Goal: Transaction & Acquisition: Purchase product/service

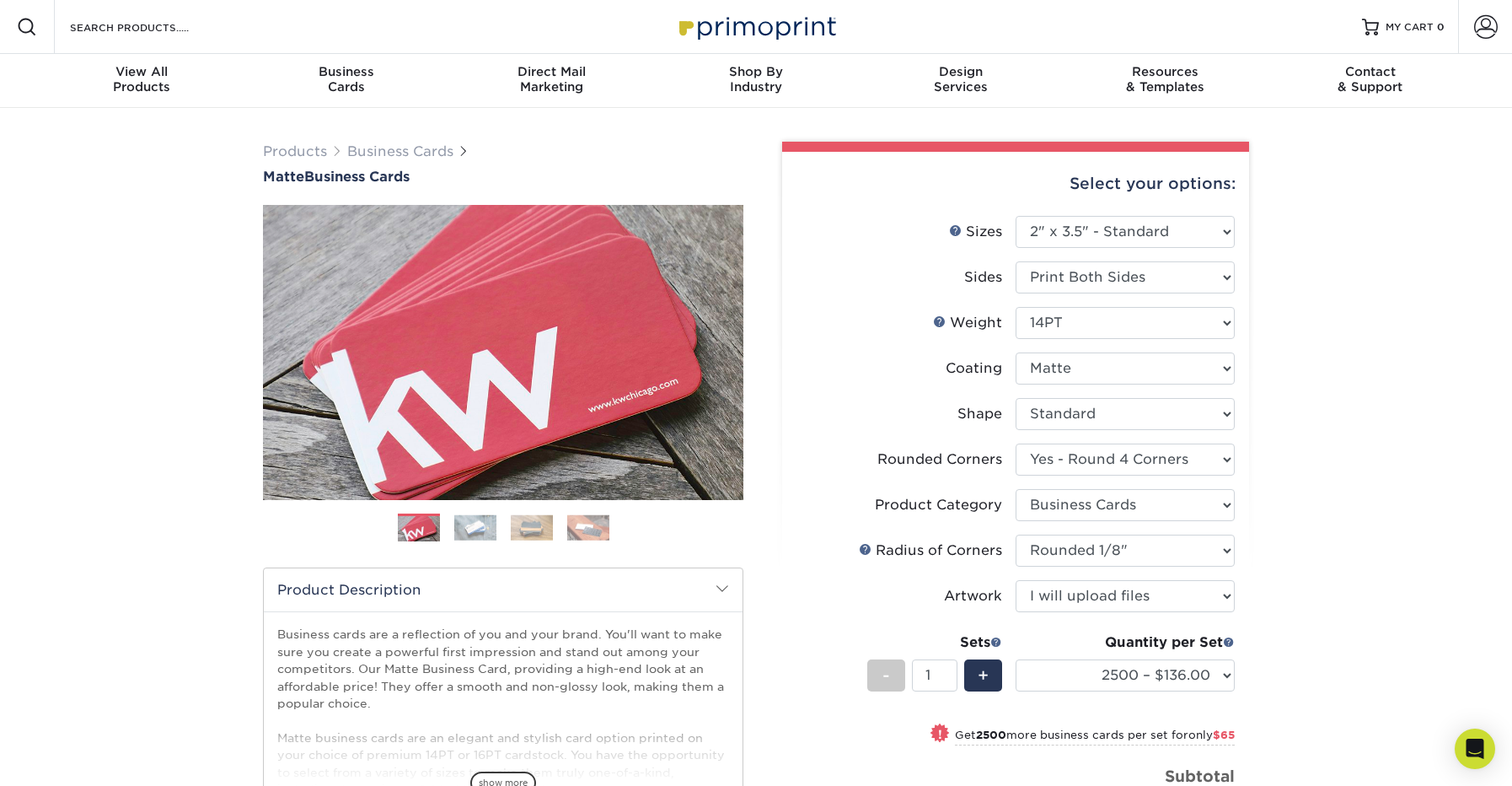
select select "2.00x3.50"
select select "7672df9e-0e0a-464d-8e1f-920c575e4da3"
select select "589680c7-ee9a-431b-9d12-d7aeb1386a97"
select select "upload"
select select "2500 – $136.00"
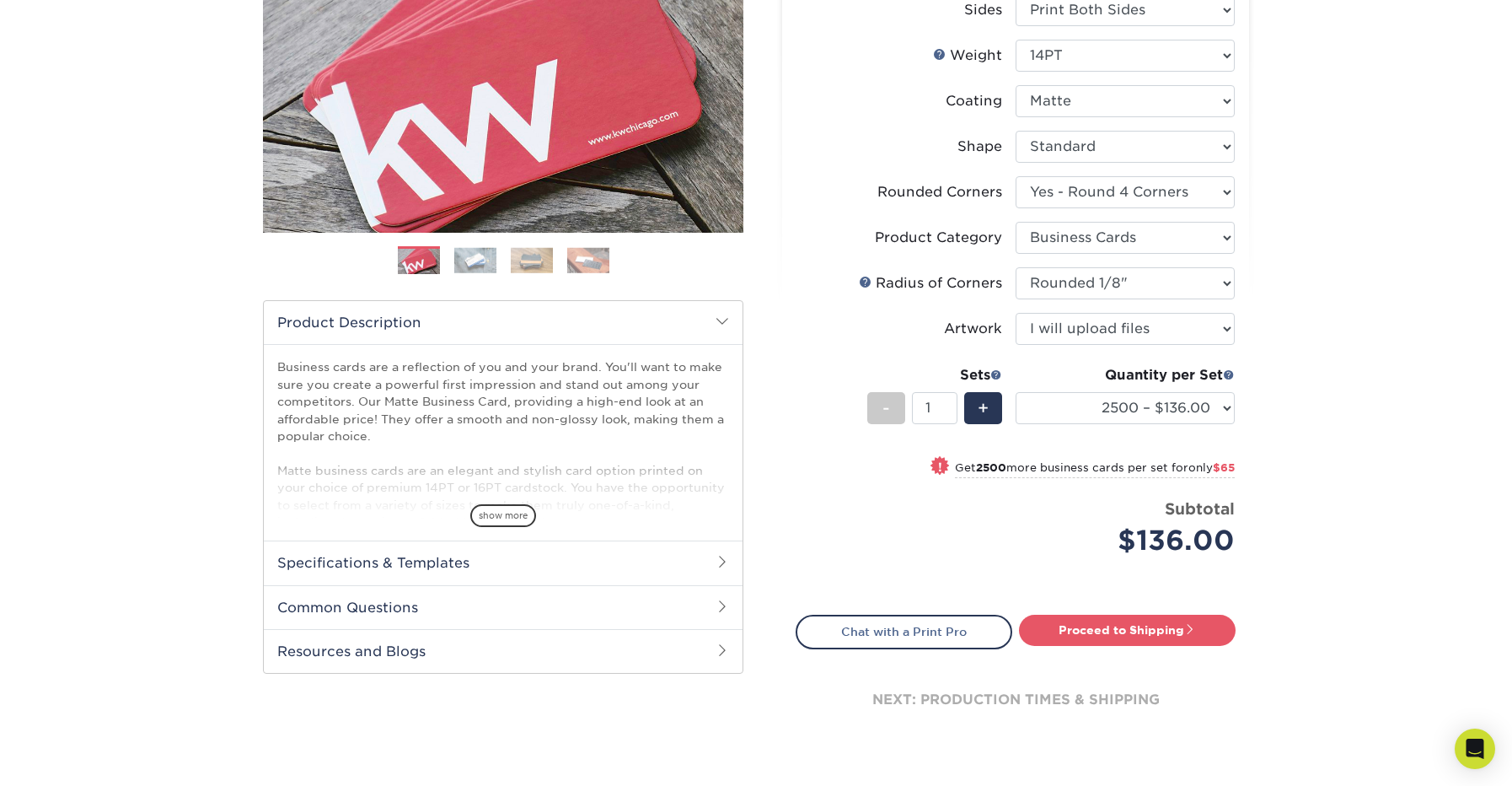
click at [1344, 296] on div "Products Business Cards Matte Business Cards Previous Next 100 $ 9" at bounding box center [756, 326] width 1512 height 971
select select "0"
select select "-1"
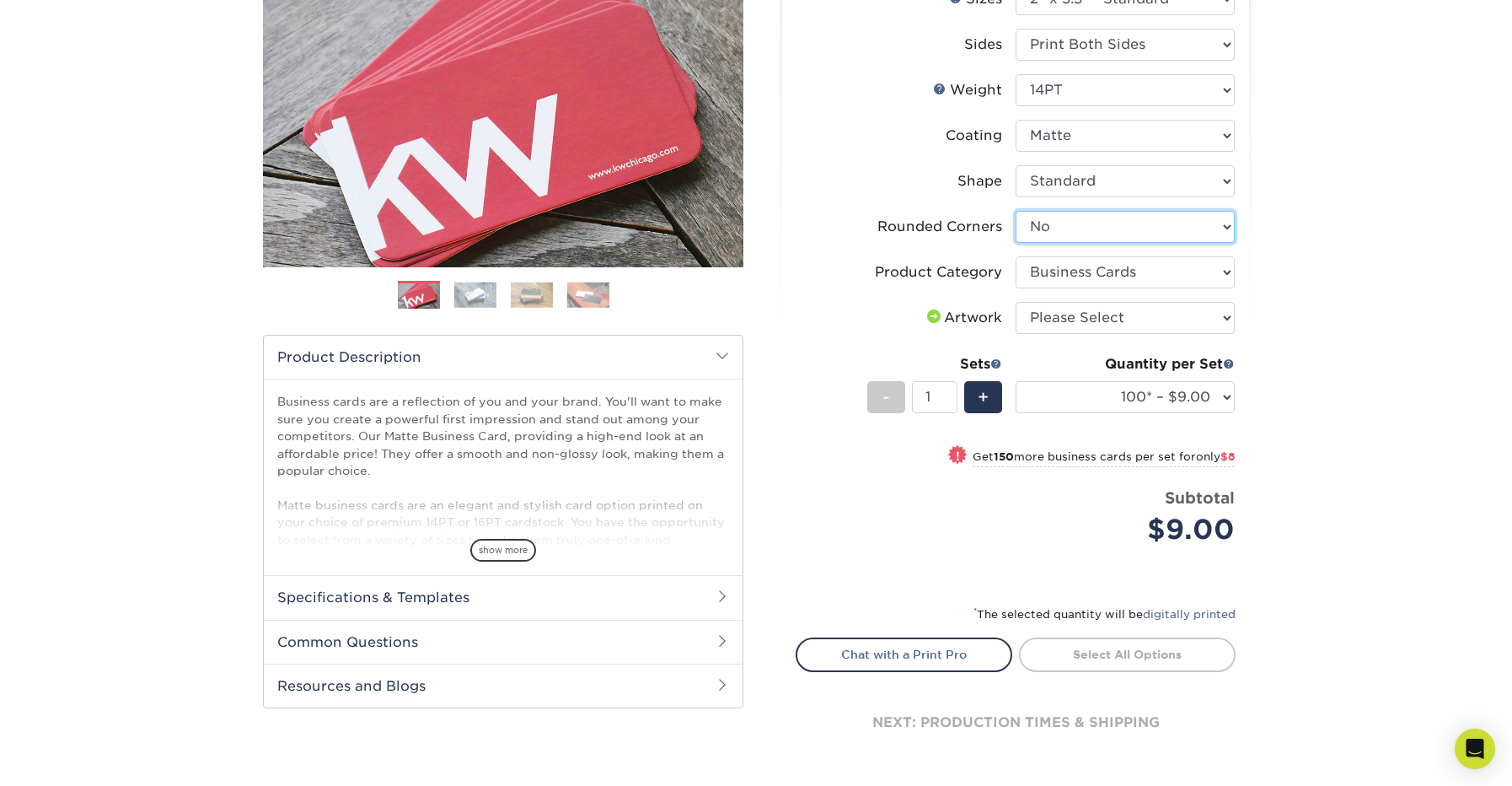
scroll to position [228, 0]
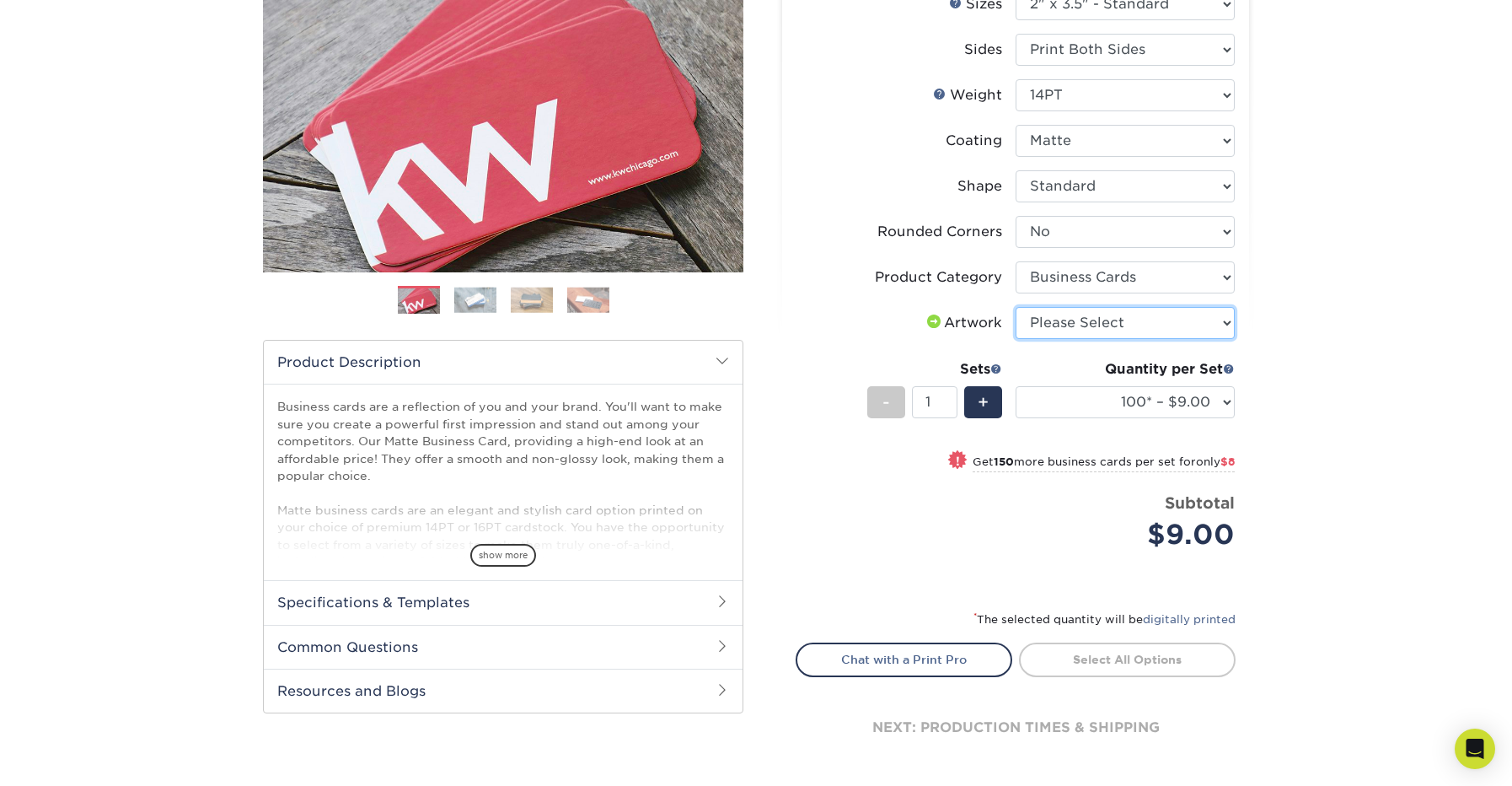
select select "upload"
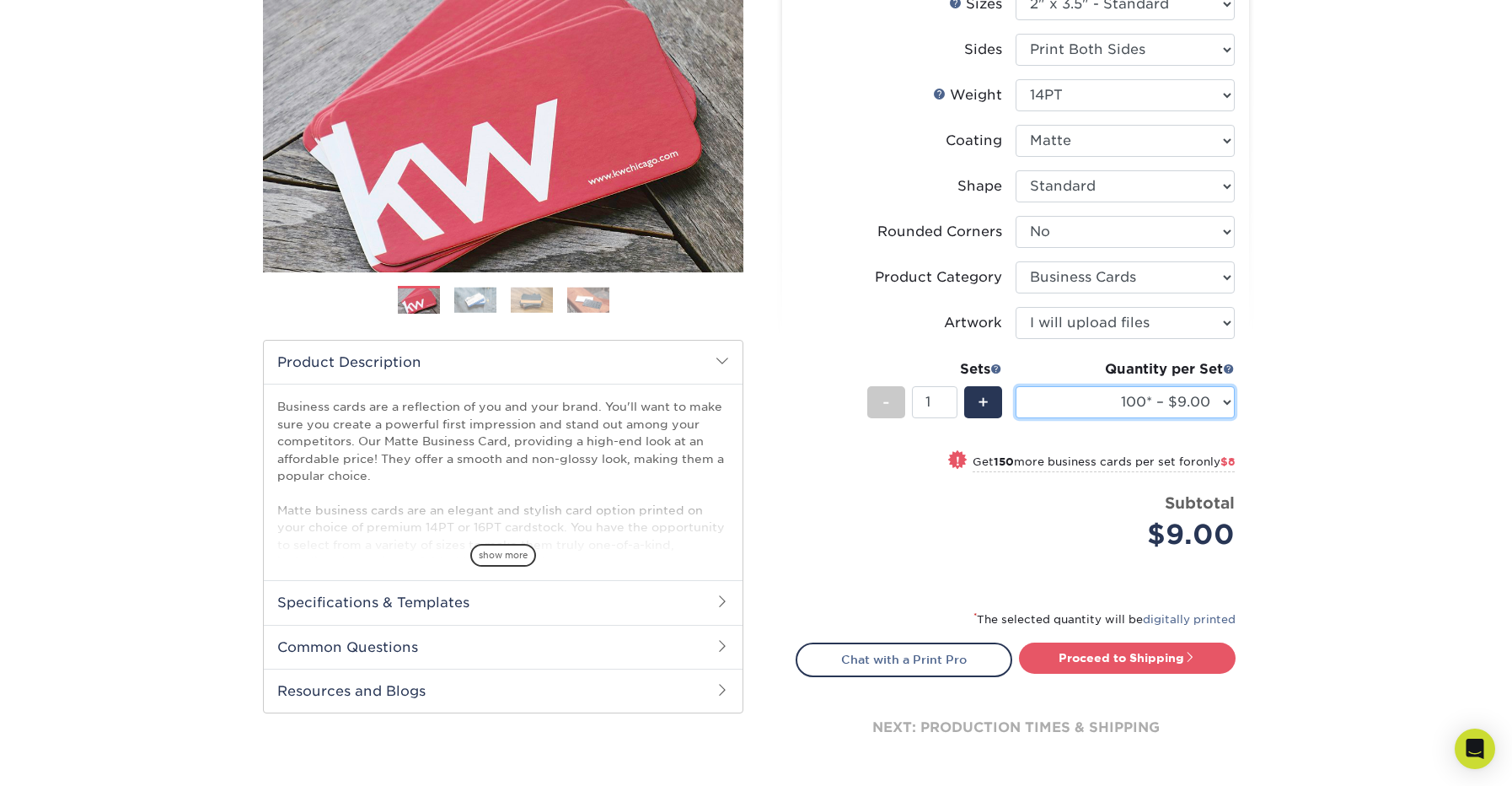
select select "2500 – $75.00"
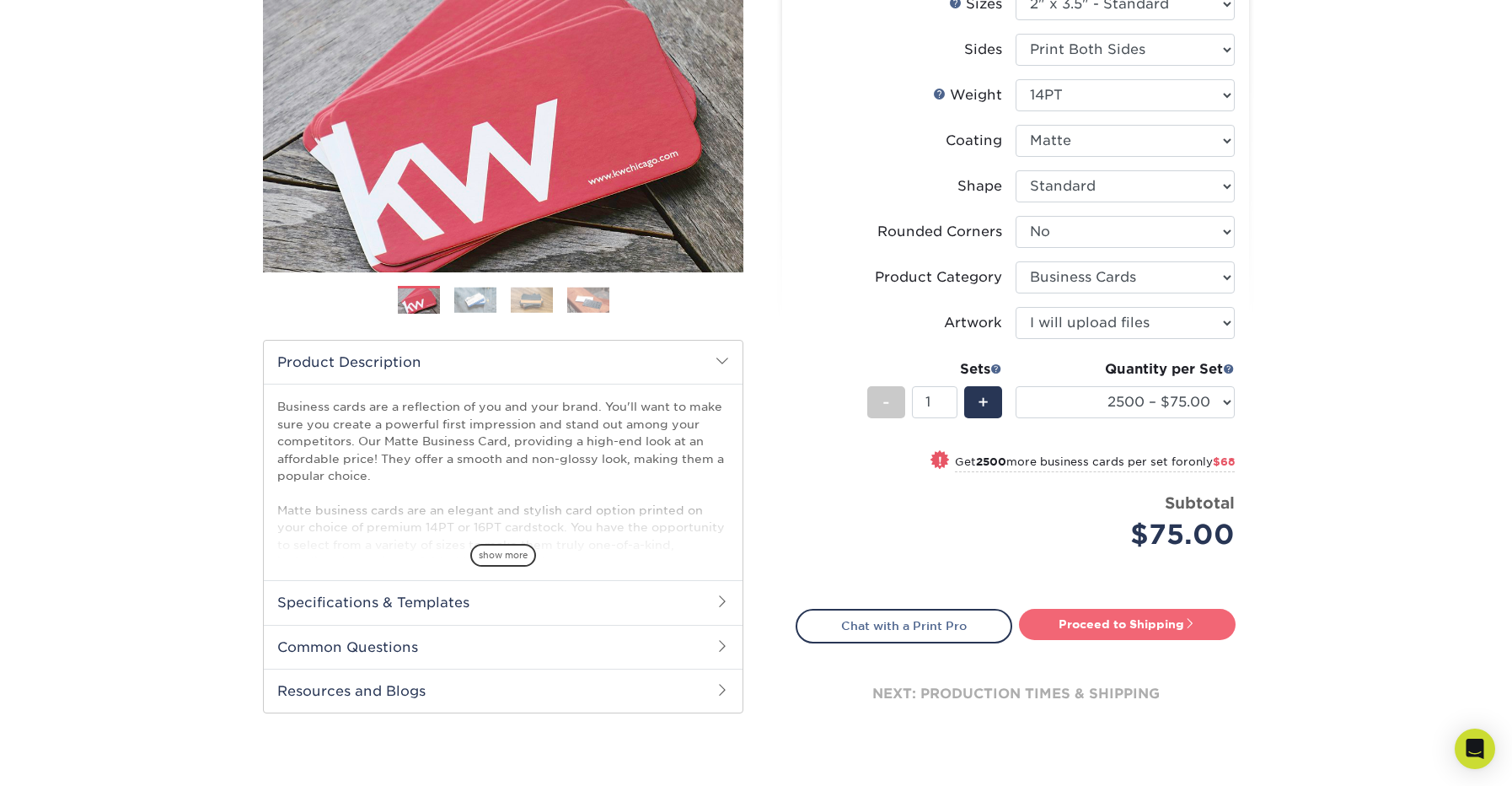
click at [1087, 623] on link "Proceed to Shipping" at bounding box center [1127, 623] width 217 height 30
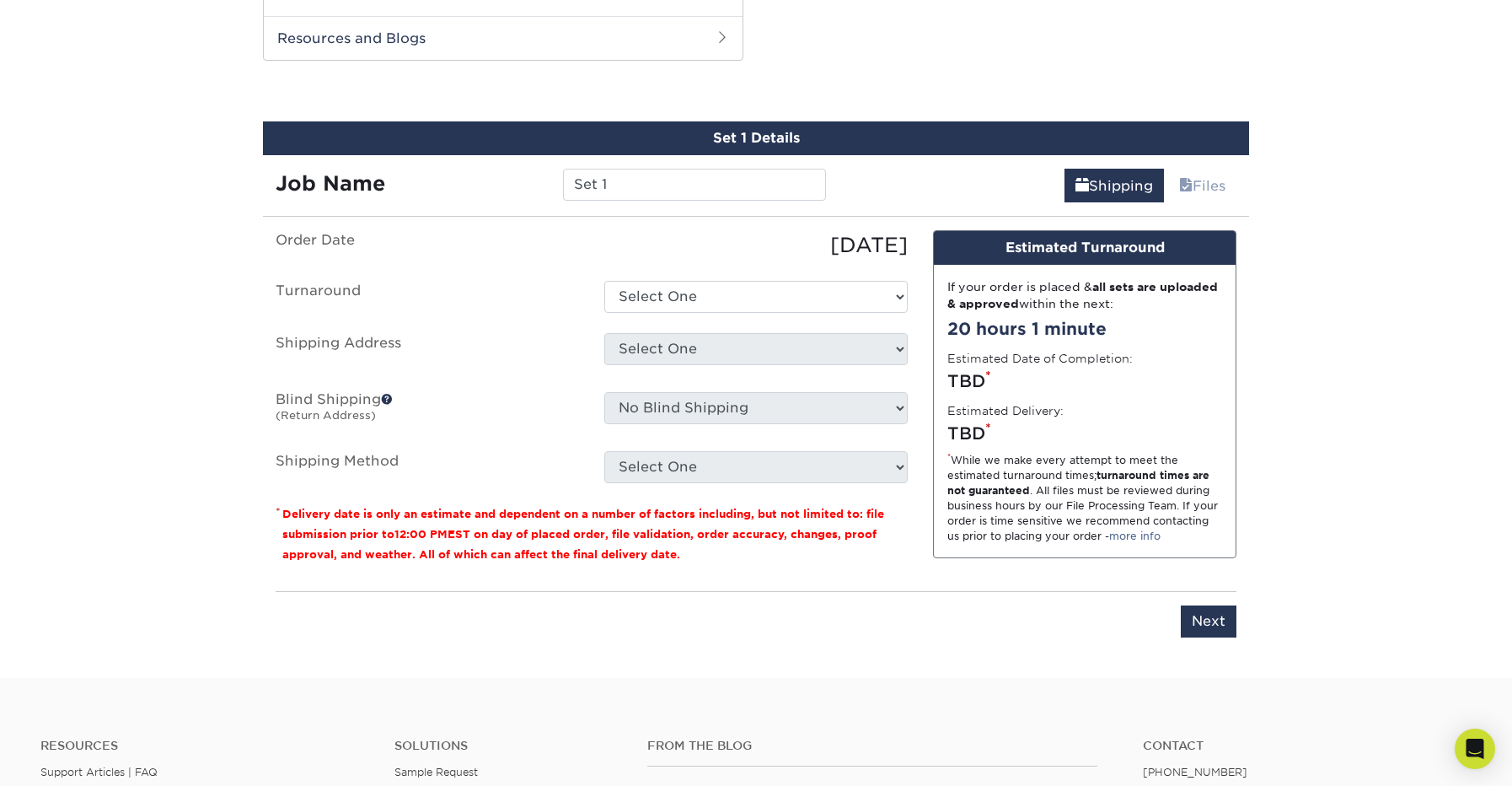
scroll to position [881, 0]
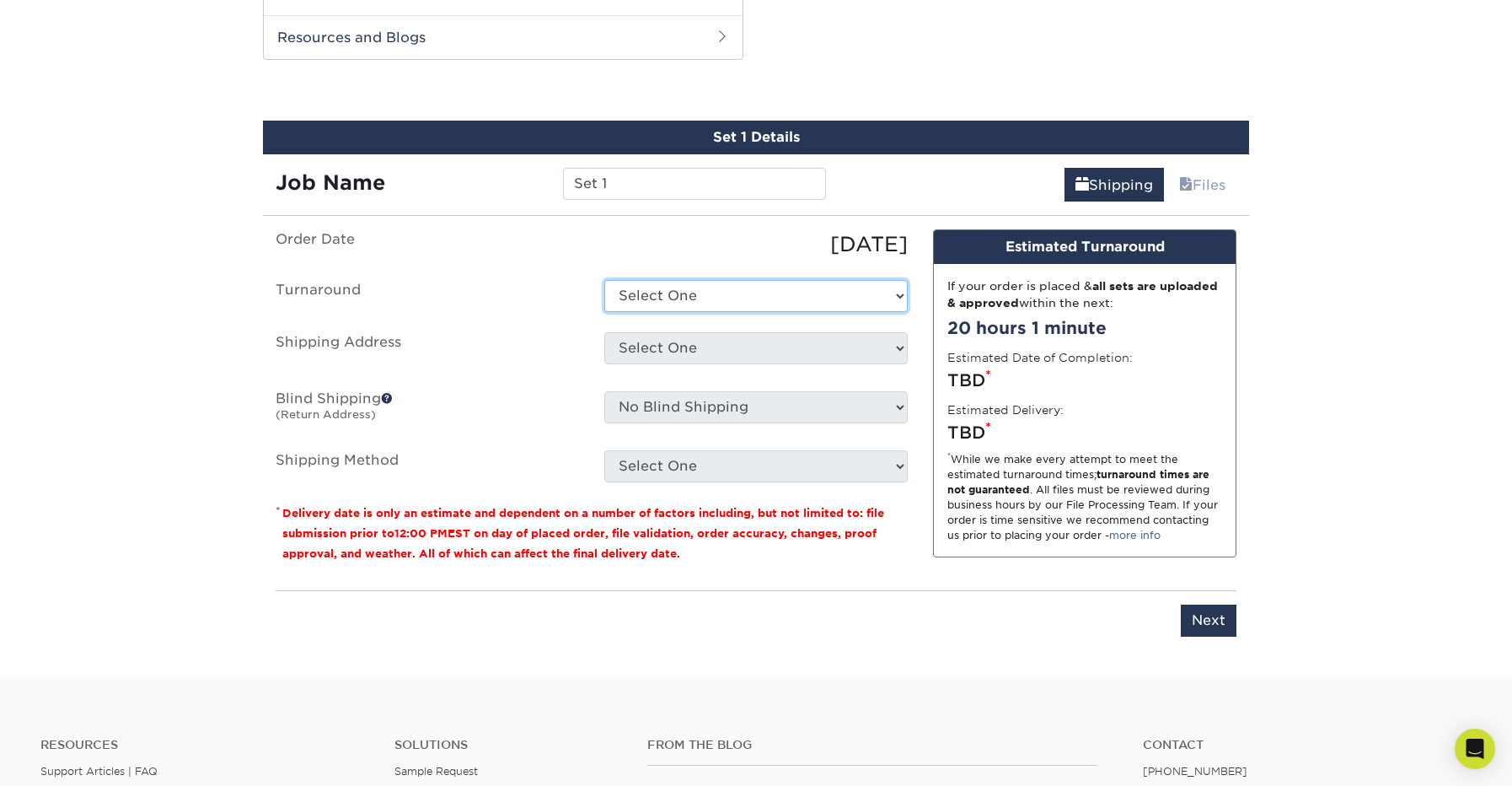
select select "bd2f82a4-9d9a-435a-b92e-de4b14a52371"
select select "newaddress"
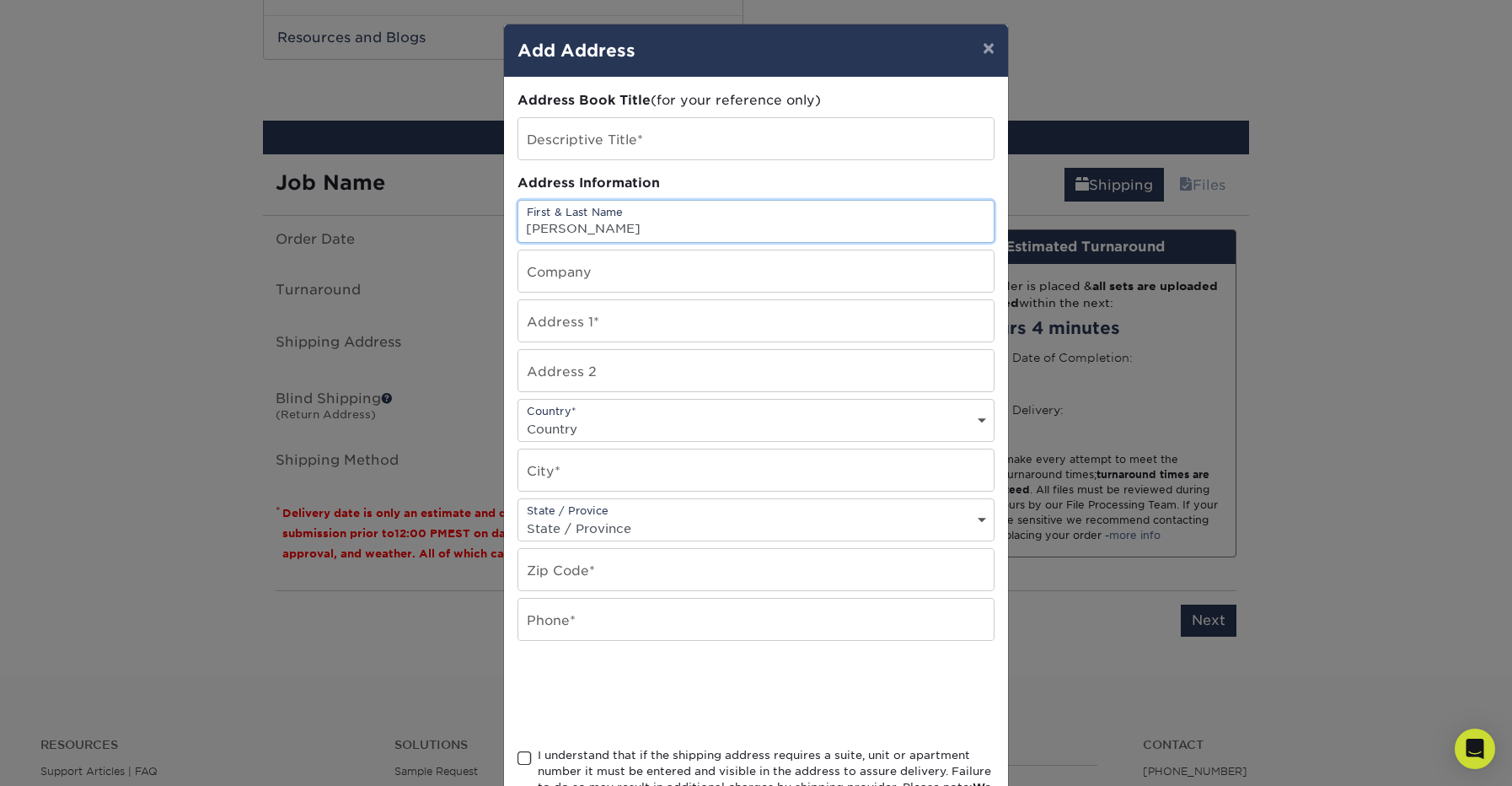
type input "[PERSON_NAME]"
drag, startPoint x: 570, startPoint y: 231, endPoint x: 381, endPoint y: 229, distance: 189.0
click at [381, 229] on div "× Add Address Address Book Title (for your reference only) Descriptive Title* A…" at bounding box center [756, 393] width 1512 height 786
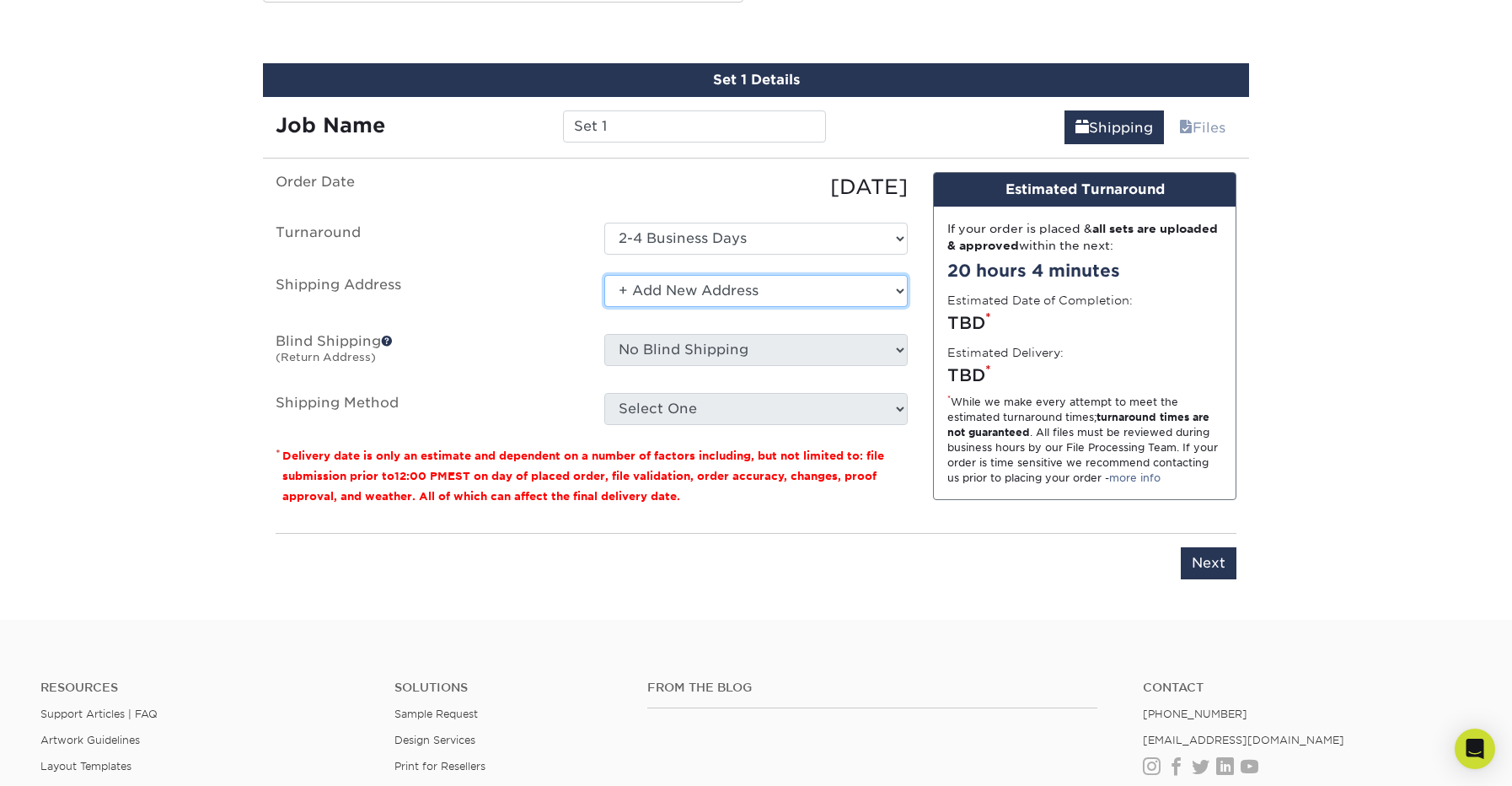
scroll to position [938, 0]
select select "newaddress"
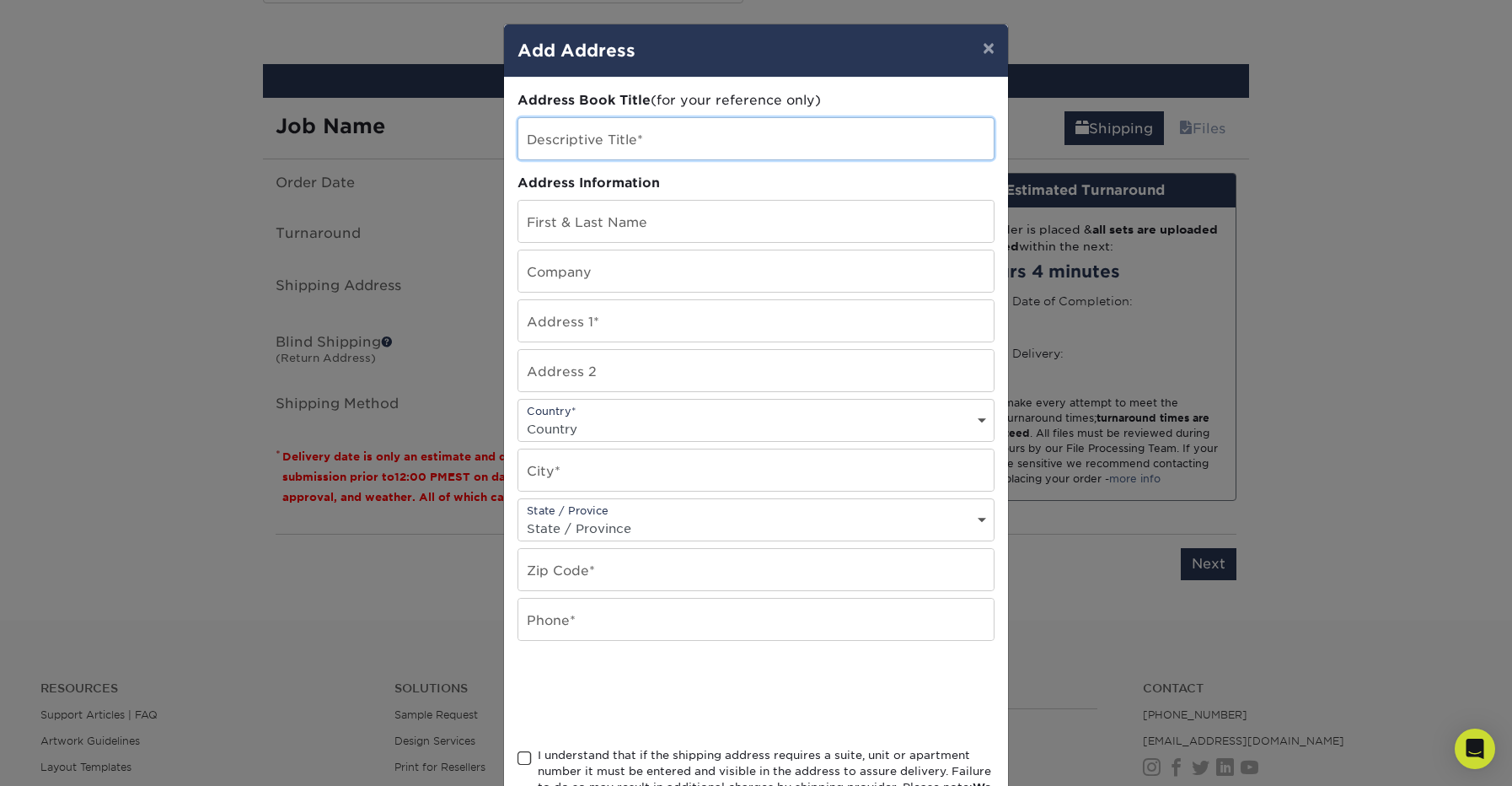
click at [668, 143] on input "text" at bounding box center [756, 138] width 476 height 41
type input "[PERSON_NAME] BC"
type input "R"
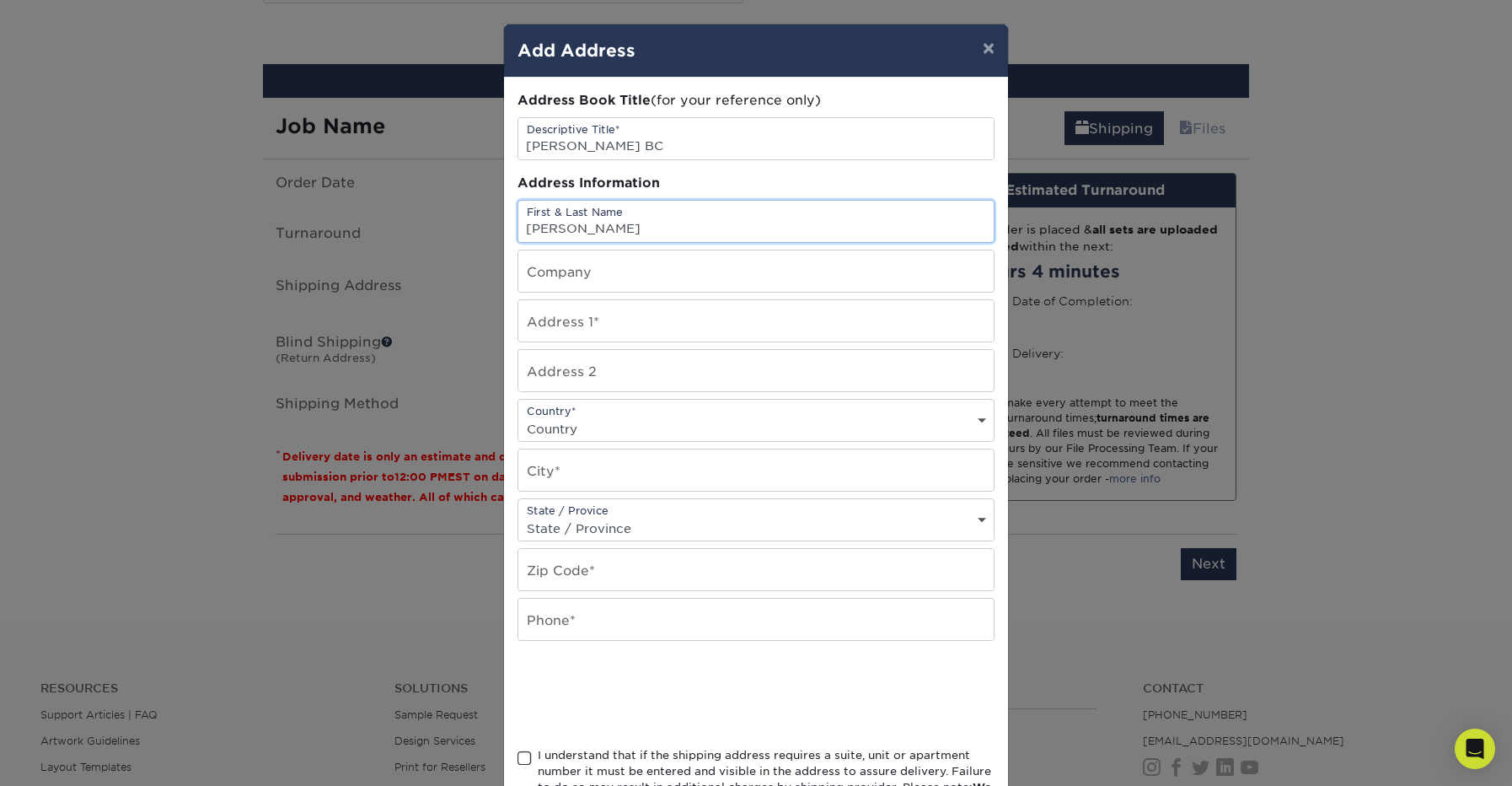
type input "[PERSON_NAME]"
paste input "[STREET_ADDRESS][PERSON_NAME]"
type input "[STREET_ADDRESS][PERSON_NAME]"
click at [595, 408] on div "Country* Country [GEOGRAPHIC_DATA] [GEOGRAPHIC_DATA] --------------------------…" at bounding box center [756, 420] width 477 height 43
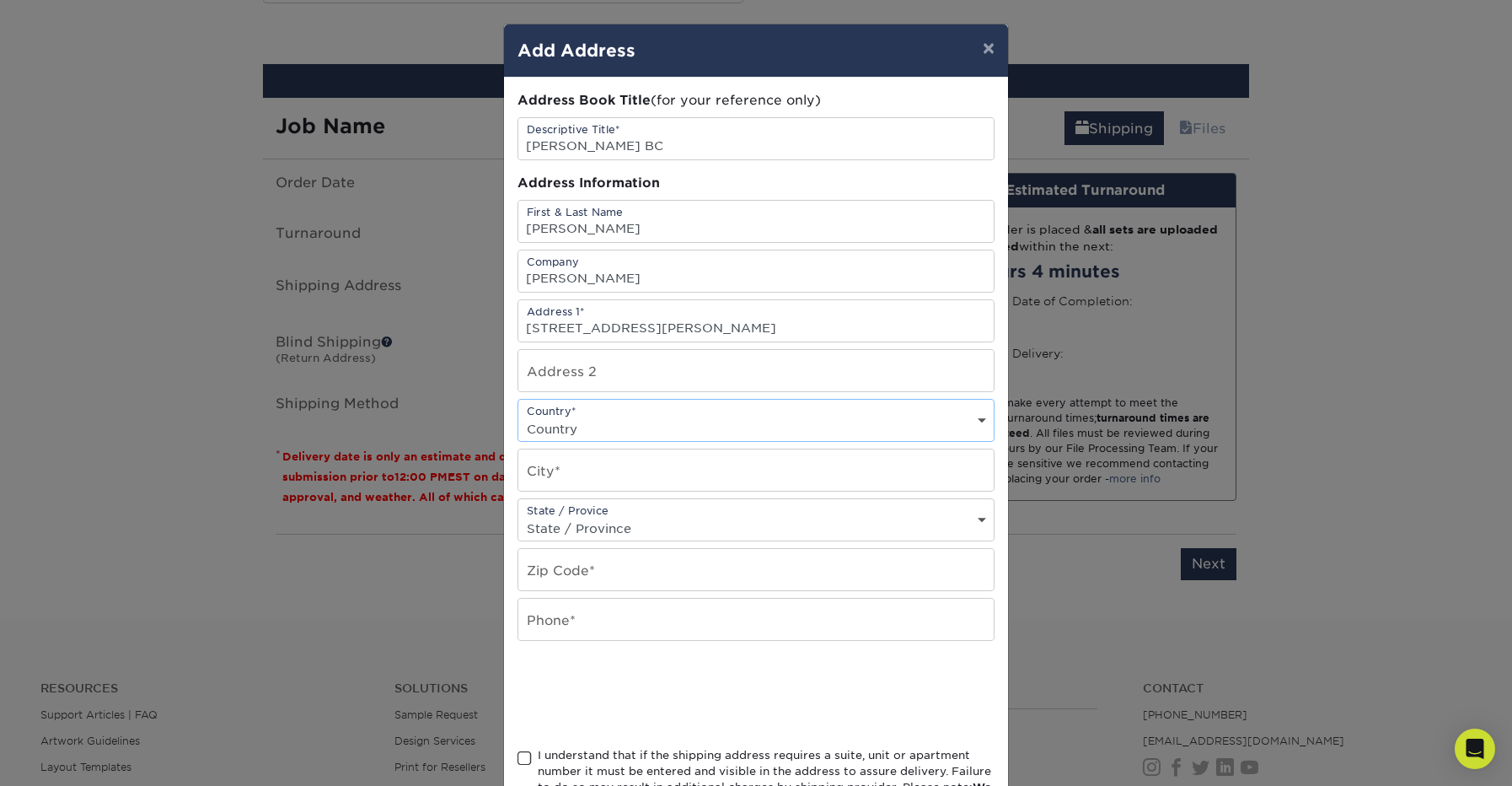
select select "US"
type input "[GEOGRAPHIC_DATA]"
select select "NC"
type input "27249"
type input "9187295874"
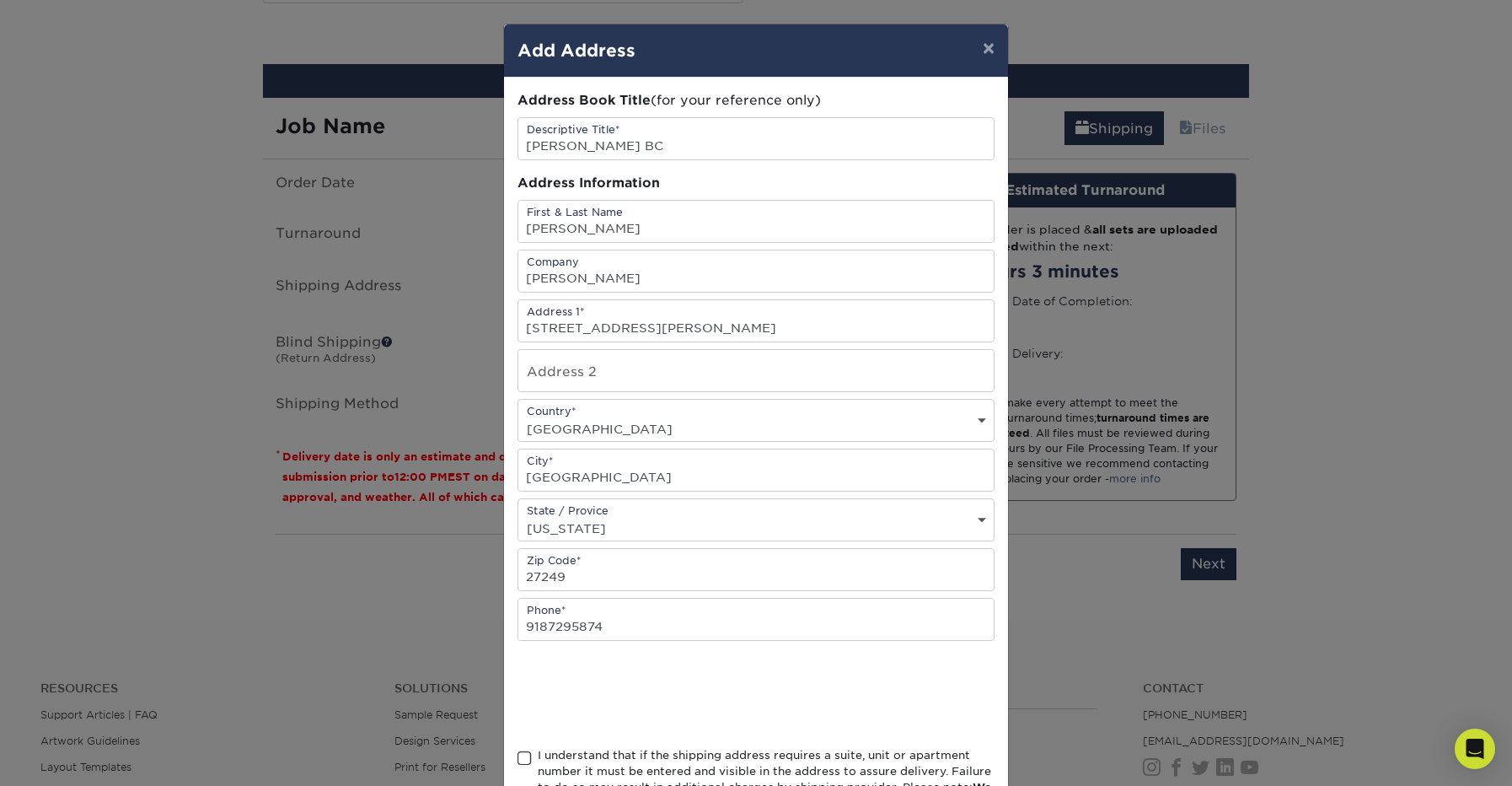
click at [874, 674] on div at bounding box center [756, 694] width 477 height 66
drag, startPoint x: 652, startPoint y: 632, endPoint x: 413, endPoint y: 632, distance: 239.0
click at [413, 632] on div "× Add Address Address Book Title (for your reference only) Descriptive Title* […" at bounding box center [756, 393] width 1512 height 786
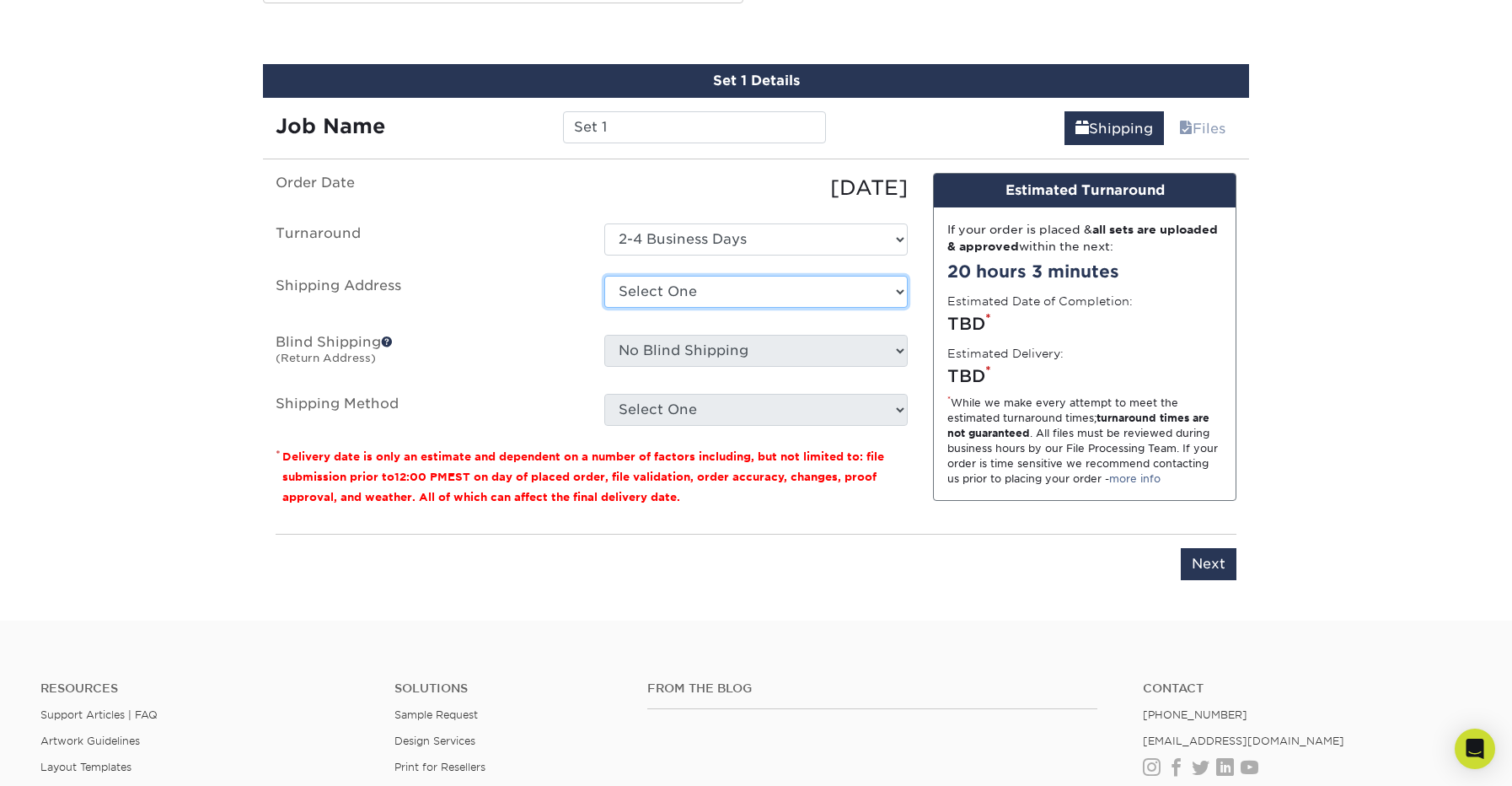
select select "newaddress"
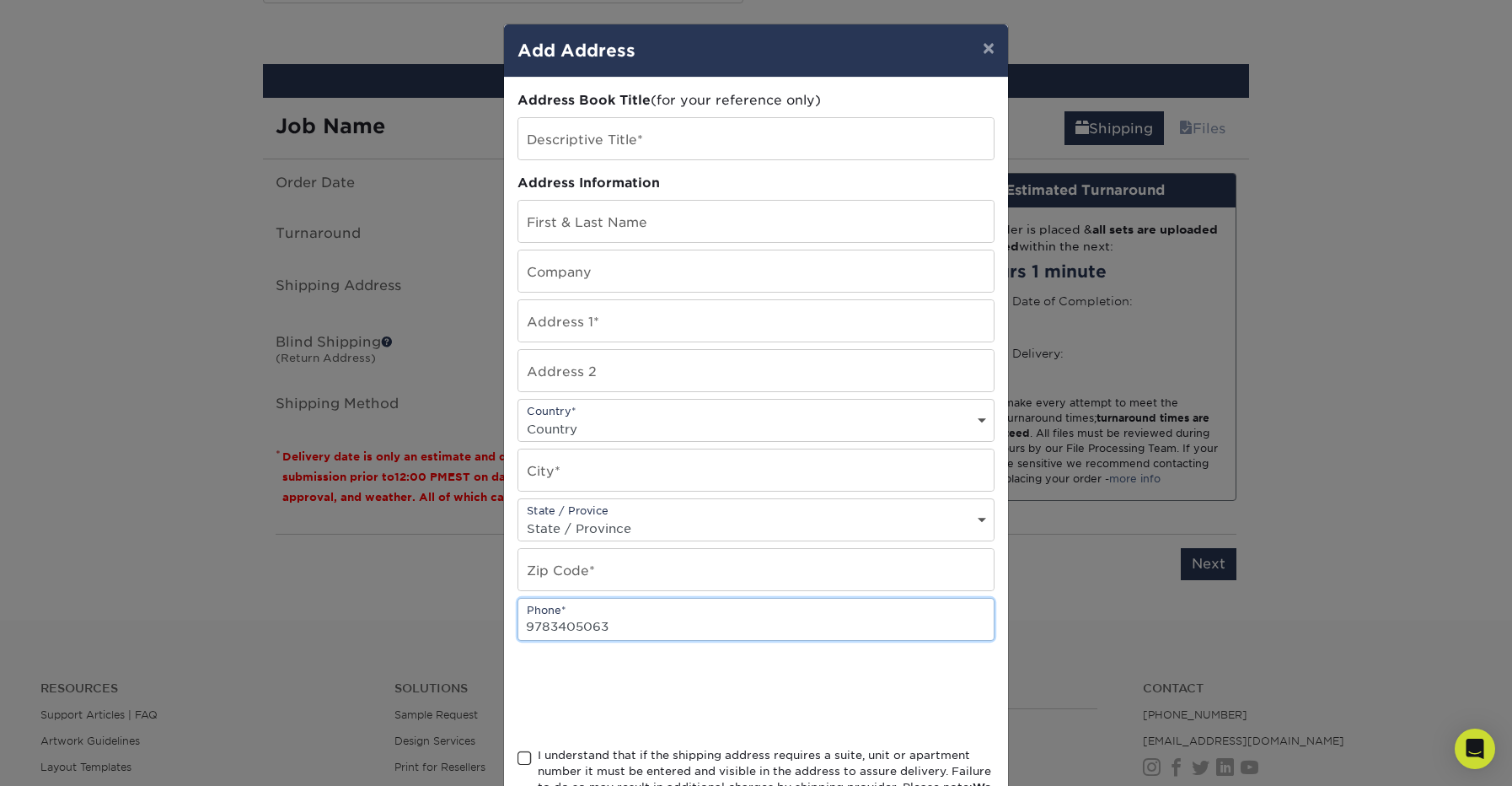
type input "9783405063"
click at [618, 136] on input "text" at bounding box center [756, 138] width 476 height 41
type input "[PERSON_NAME] BC - [DATE]"
type input "[PERSON_NAME]"
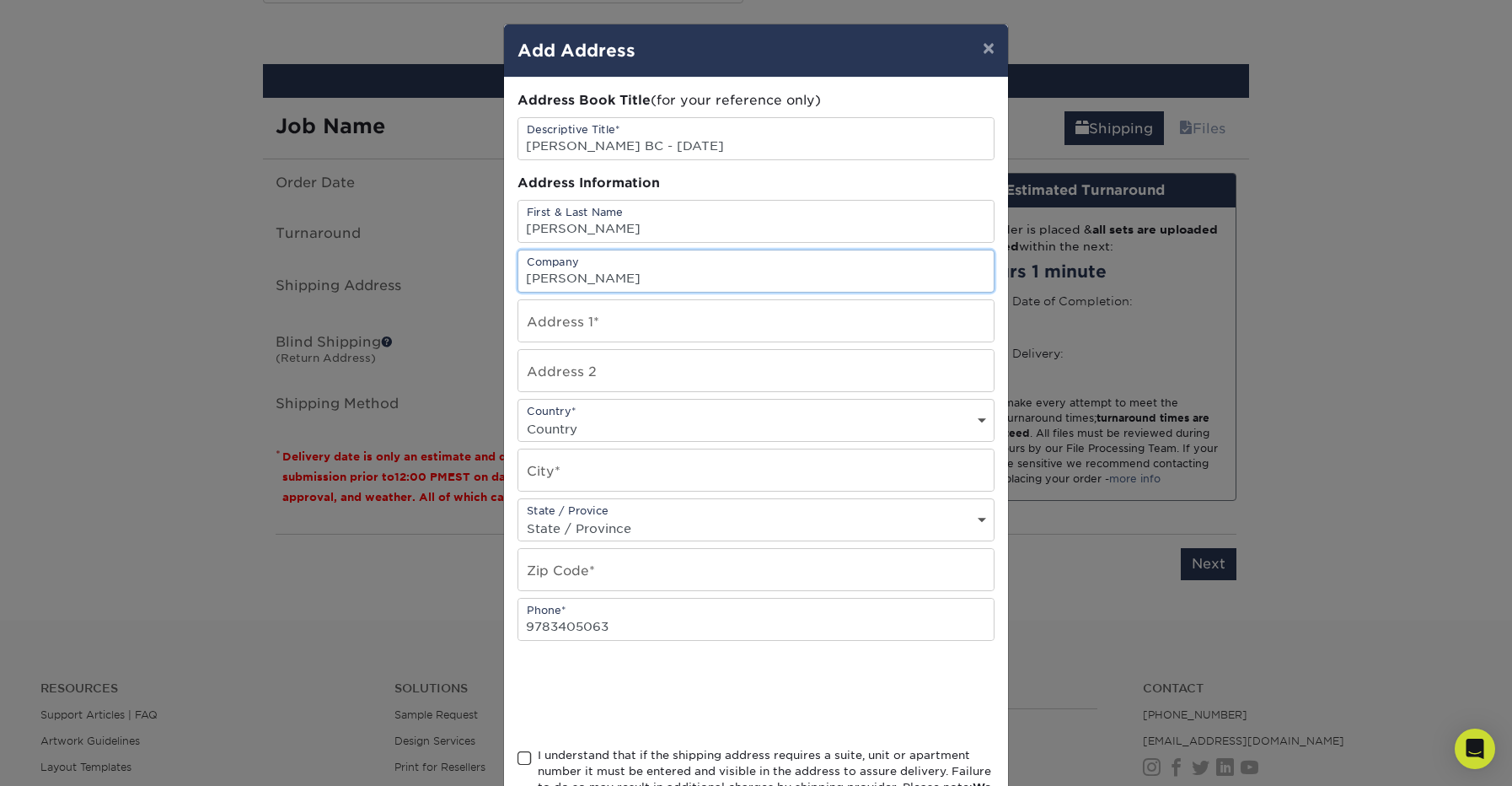
type input "[PERSON_NAME]"
paste input "[STREET_ADDRESS][PERSON_NAME]"
type input "[STREET_ADDRESS][PERSON_NAME]"
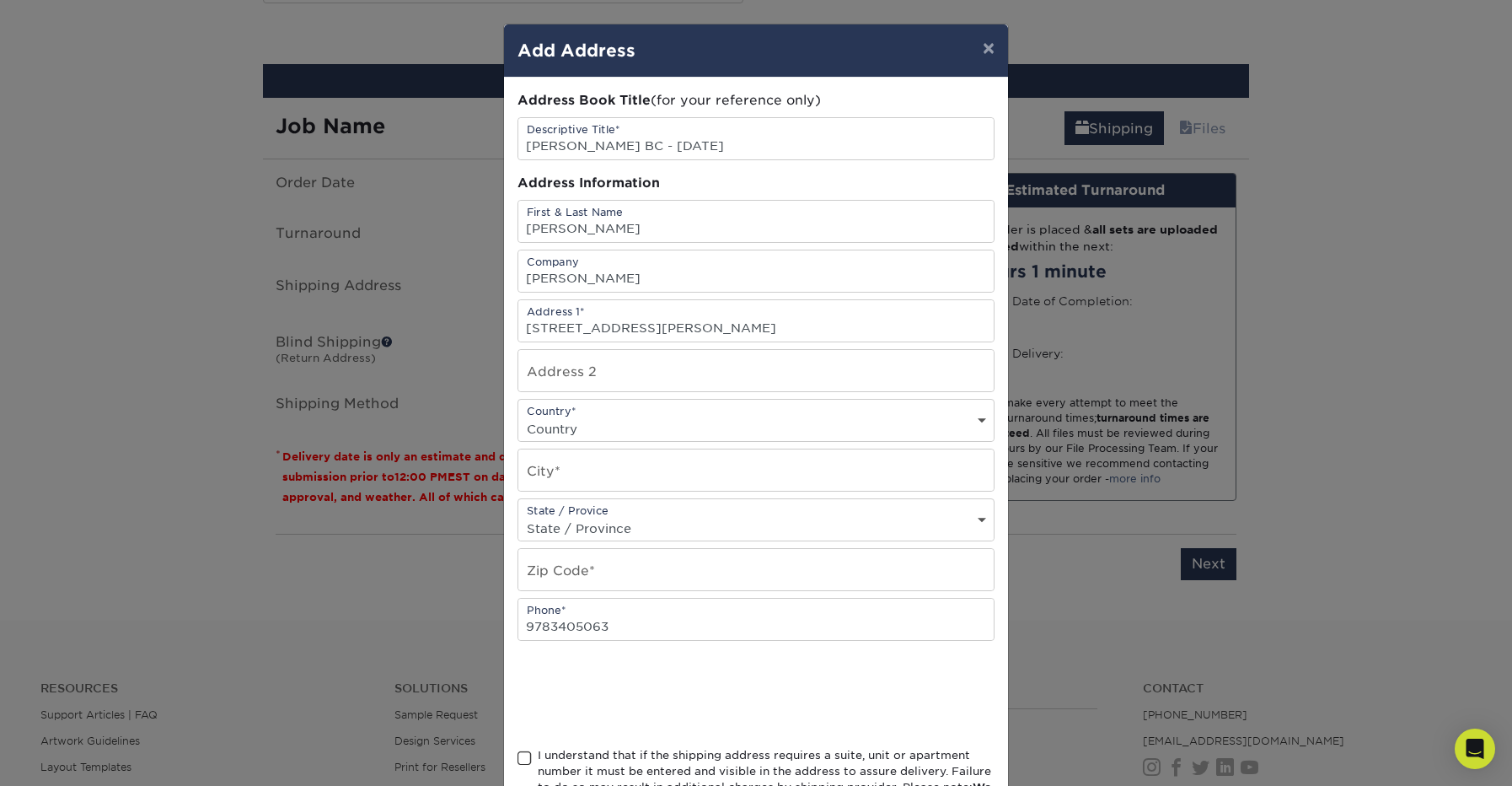
click at [598, 412] on div "Country* Country [GEOGRAPHIC_DATA] [GEOGRAPHIC_DATA] --------------------------…" at bounding box center [756, 420] width 477 height 43
select select "US"
type input "[GEOGRAPHIC_DATA]"
select select "NC"
type input "27249"
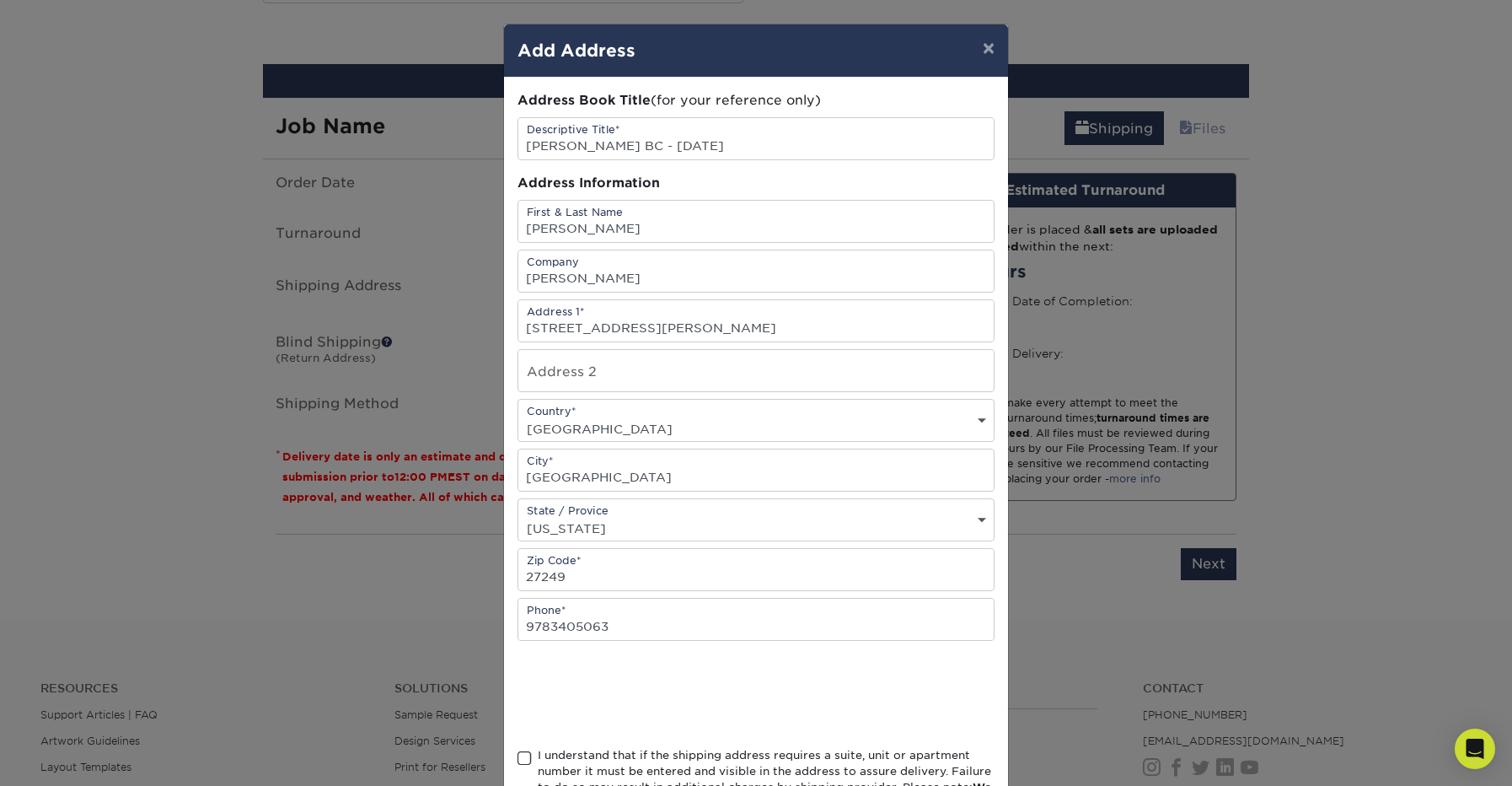
click at [853, 681] on div at bounding box center [756, 694] width 477 height 66
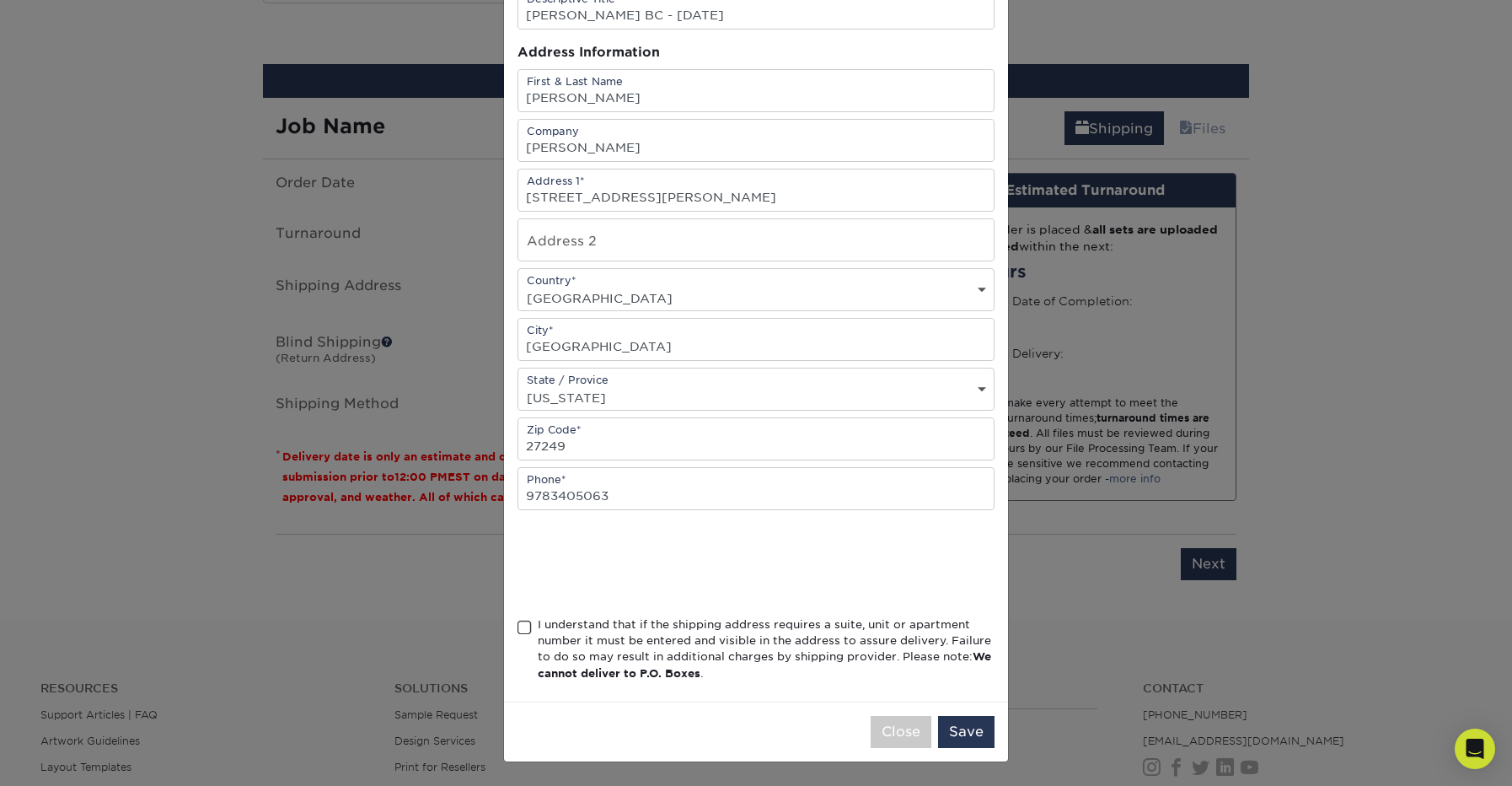
scroll to position [135, 0]
click at [521, 628] on span at bounding box center [525, 628] width 15 height 16
click at [0, 0] on input "I understand that if the shipping address requires a suite, unit or apartment n…" at bounding box center [0, 0] width 0 height 0
click at [978, 736] on button "Save" at bounding box center [967, 731] width 57 height 32
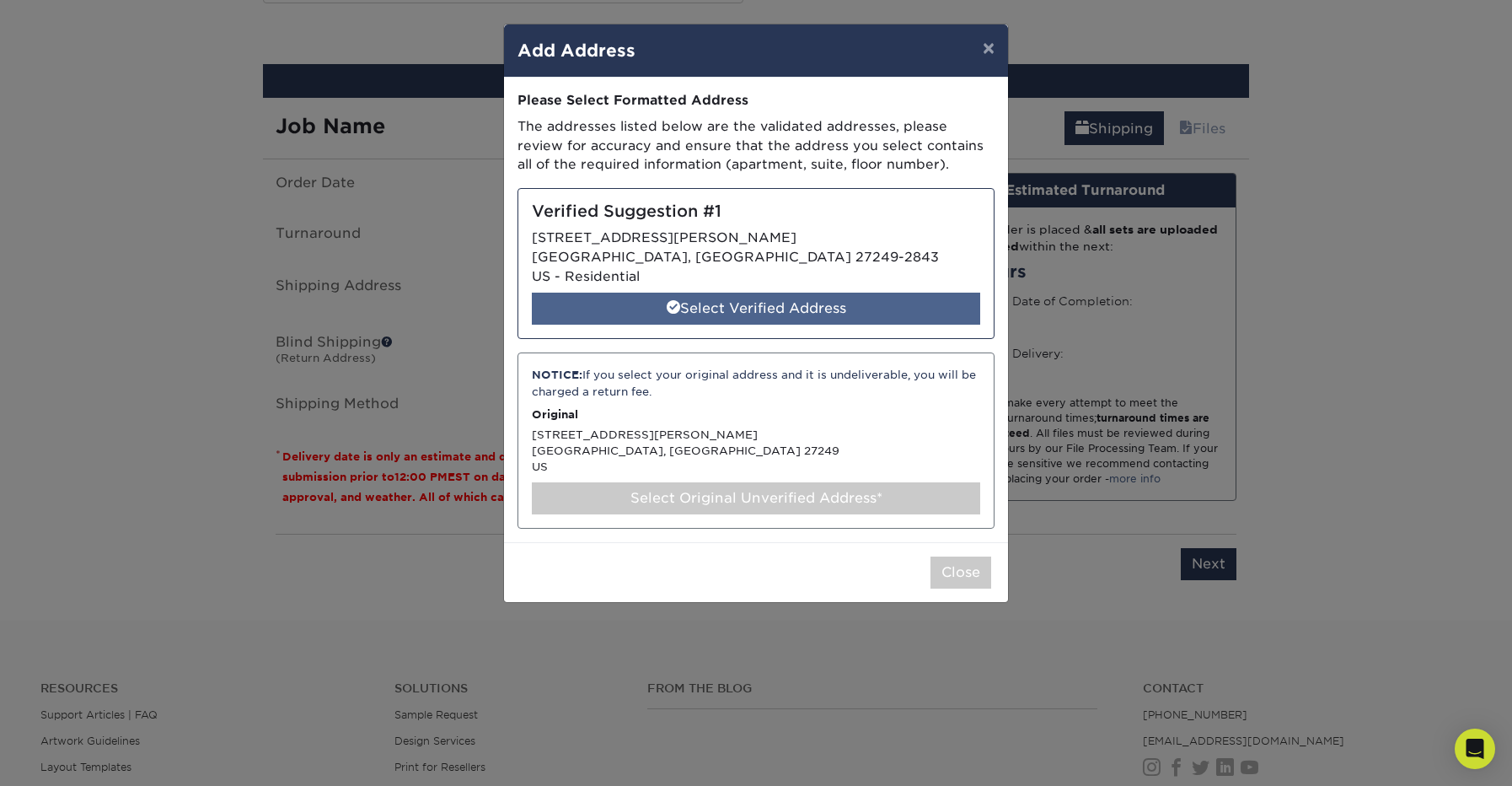
click at [713, 301] on div "Select Verified Address" at bounding box center [756, 308] width 448 height 32
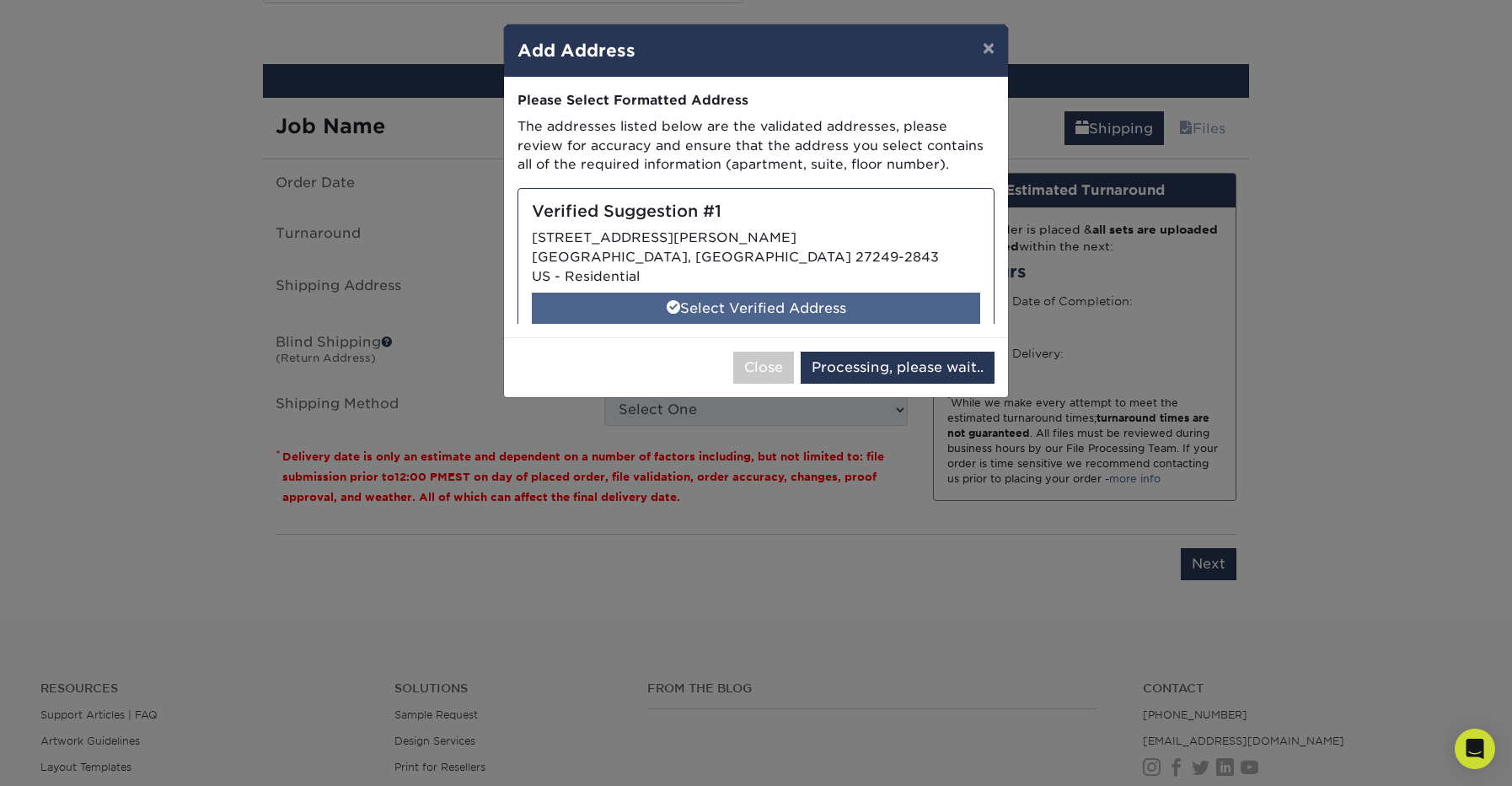
select select "287004"
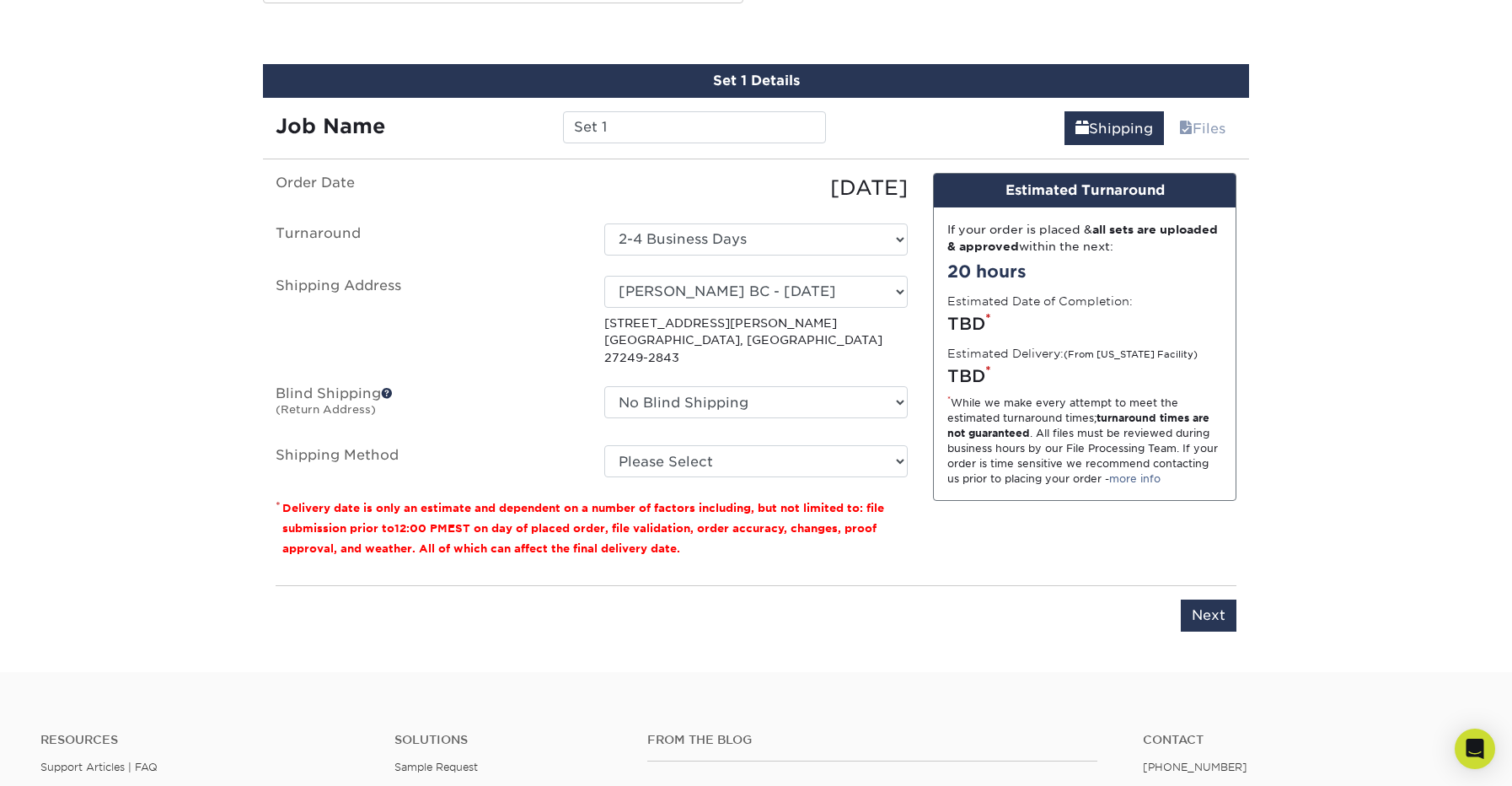
click at [388, 387] on span at bounding box center [387, 393] width 12 height 12
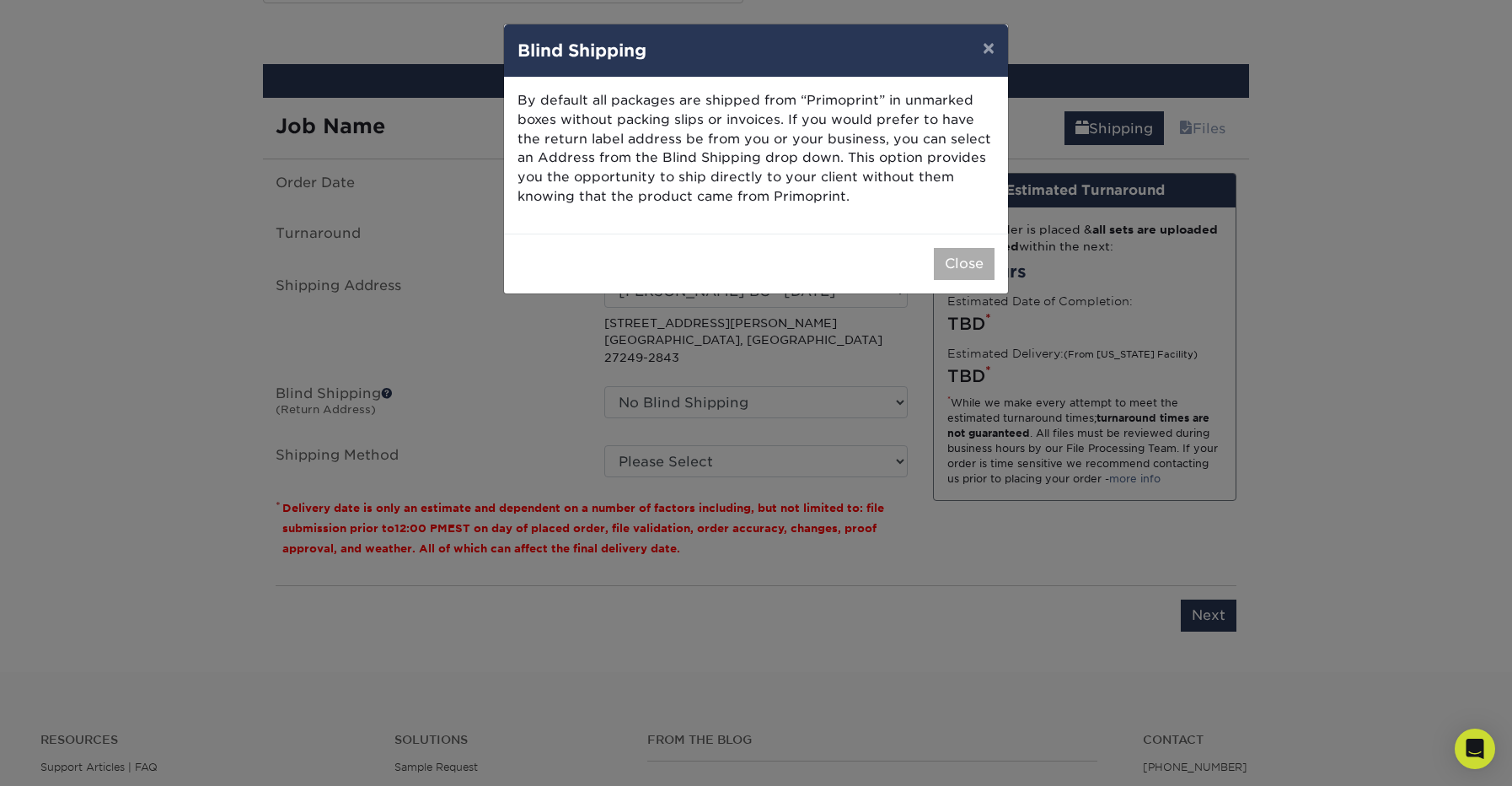
click at [960, 263] on button "Close" at bounding box center [964, 264] width 60 height 32
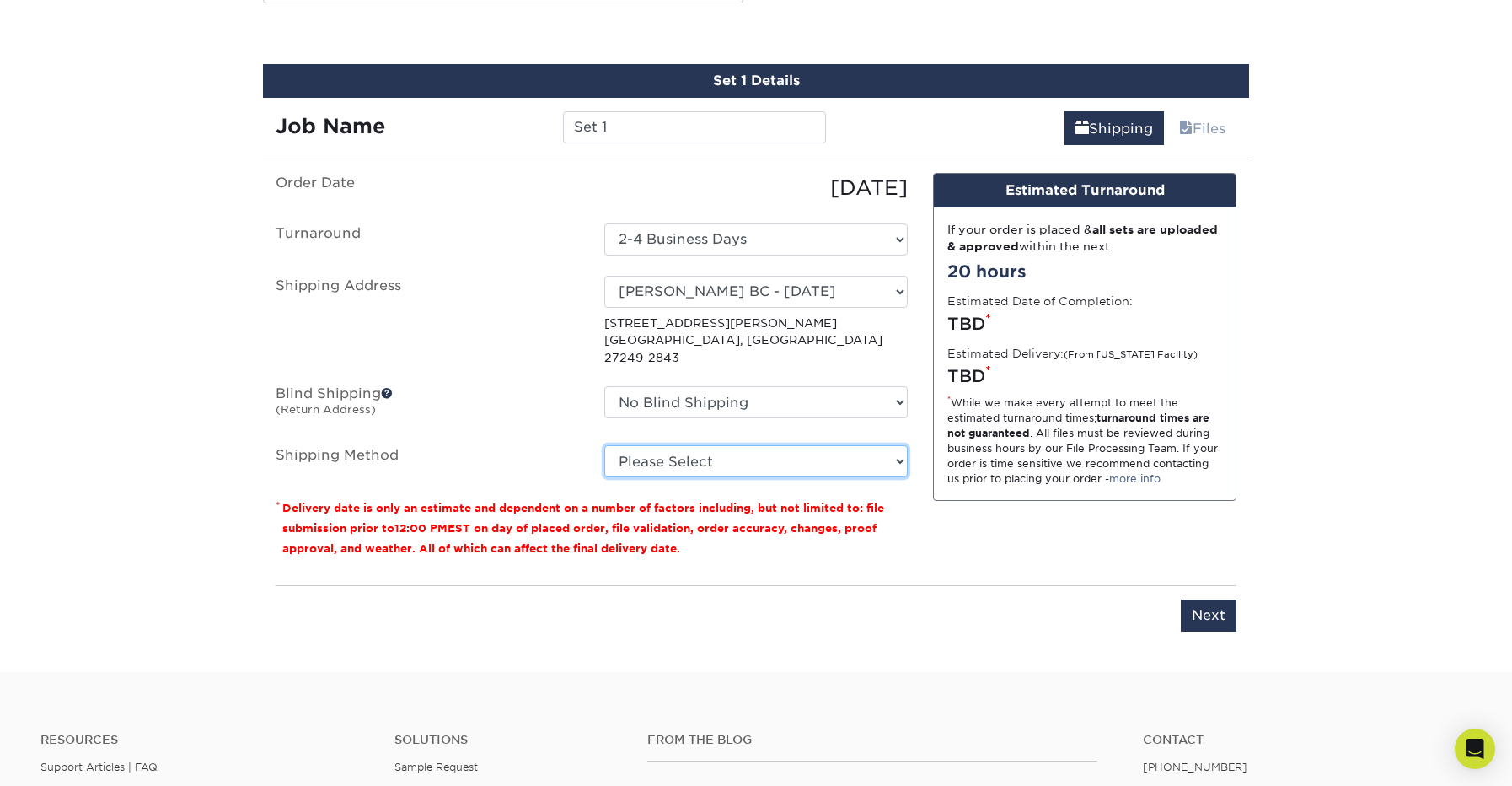
select select "03"
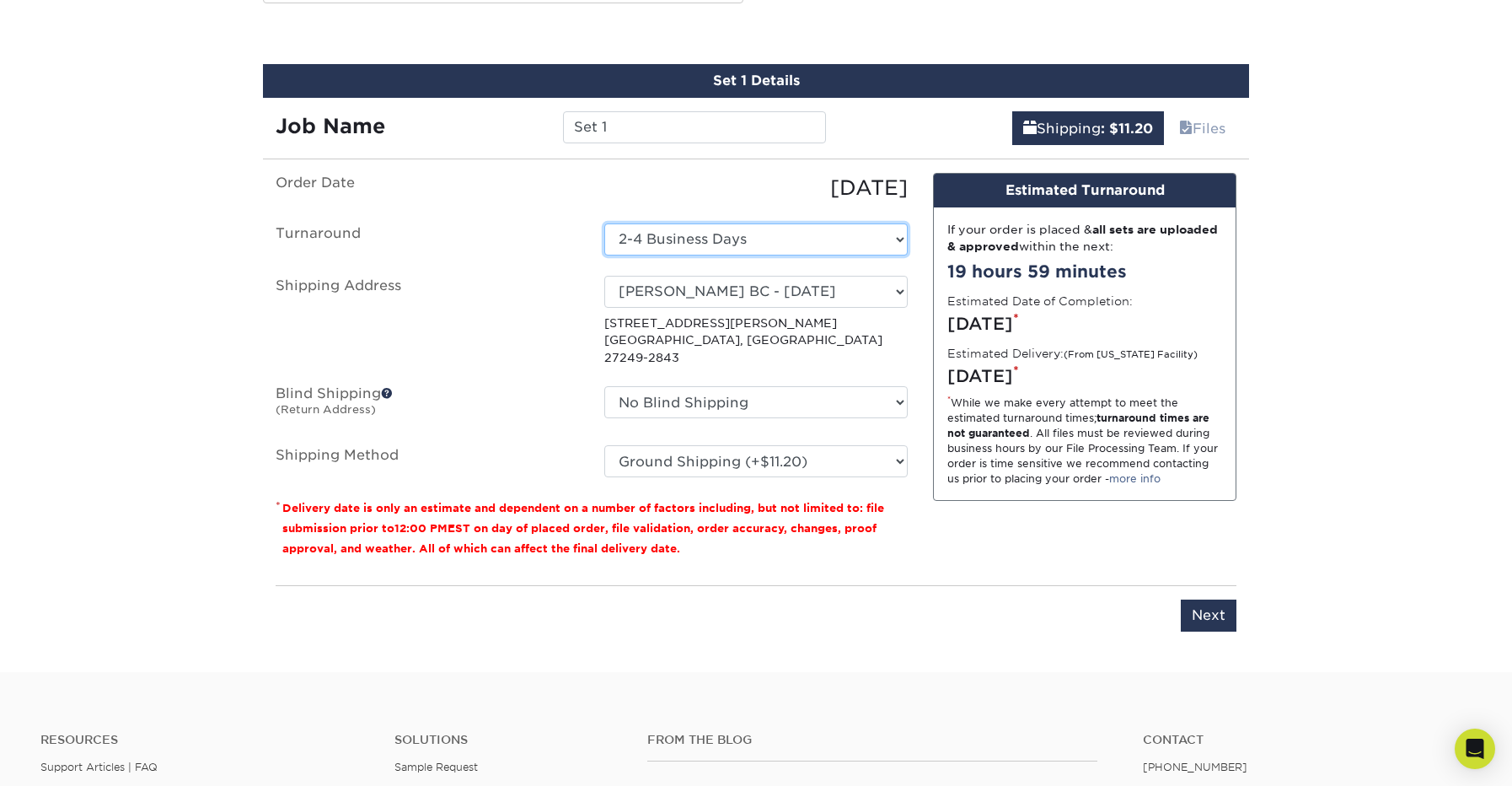
select select "e63cd9ec-9570-4254-bcdc-d91c0d7a2dfb"
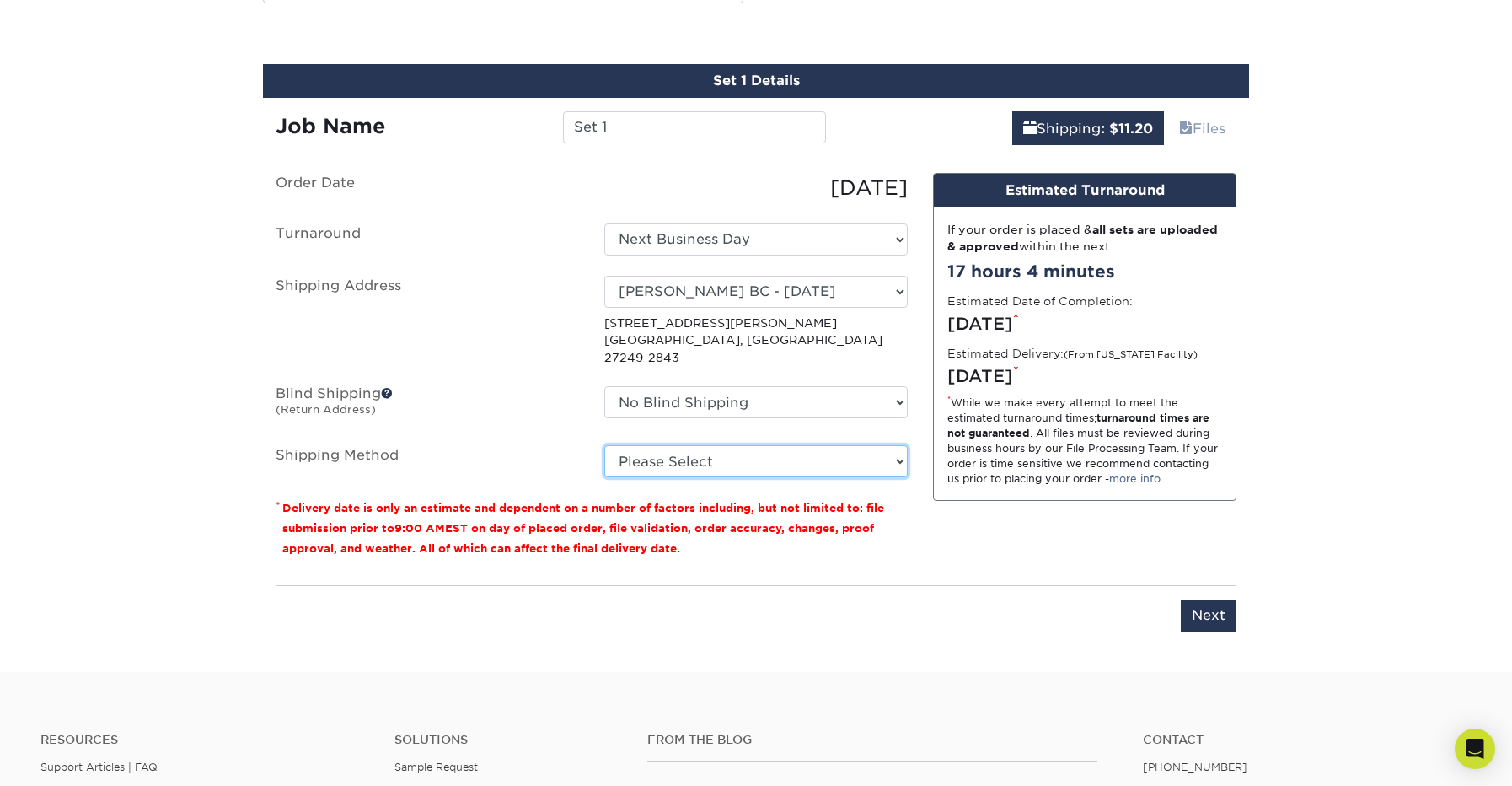
select select "03"
click at [1043, 607] on div "Please enter job name and select desired turnaround time, shipping address and …" at bounding box center [756, 608] width 960 height 47
click at [990, 546] on div "Design Estimated Turnaround If your order is placed & all sets are uploaded & a…" at bounding box center [1084, 372] width 328 height 399
click at [1214, 599] on input "Next" at bounding box center [1208, 615] width 56 height 32
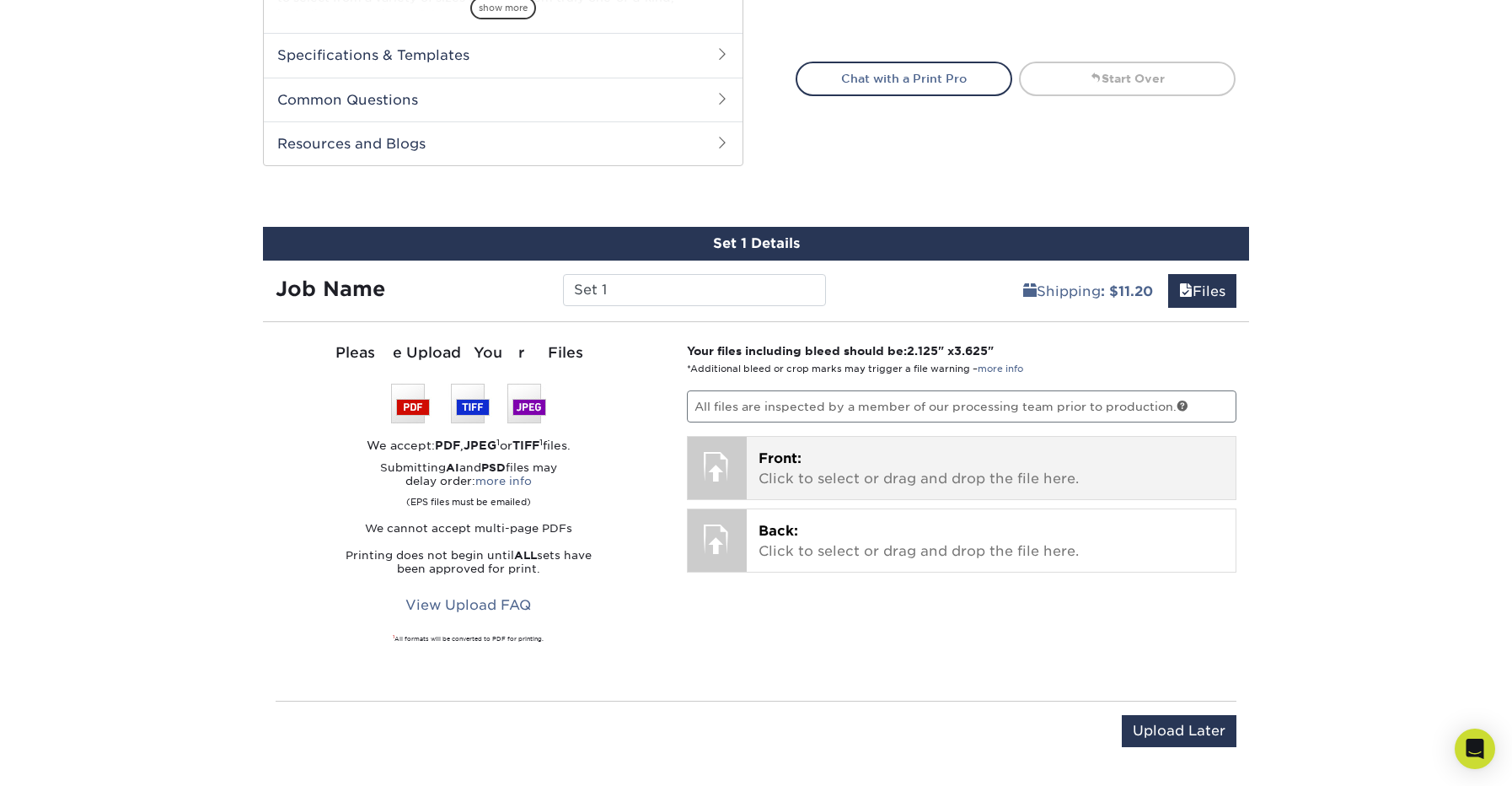
scroll to position [765, 0]
